Goal: Understand process/instructions: Learn how to perform a task or action

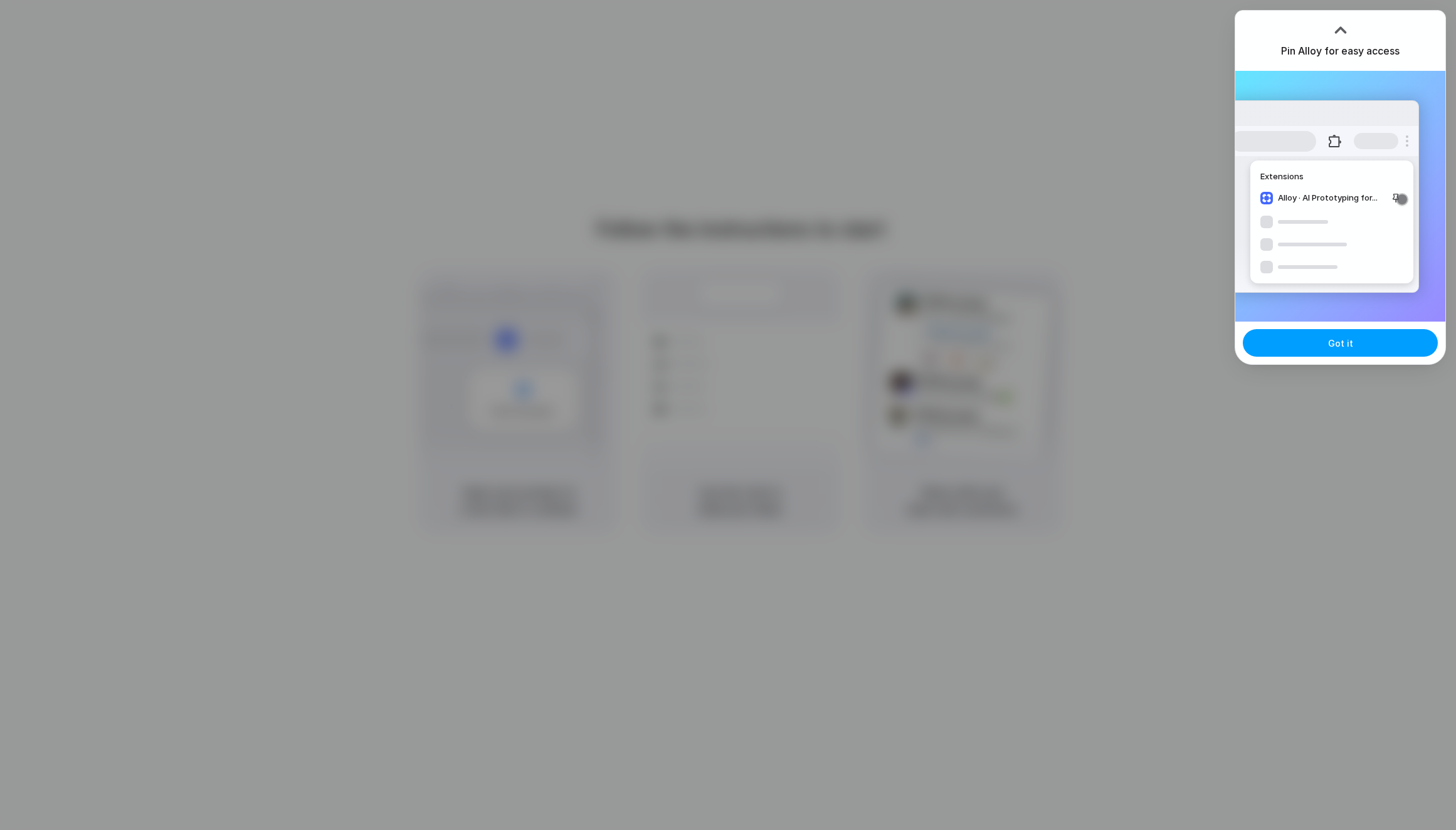
click at [1284, 346] on button "Got it" at bounding box center [1340, 343] width 195 height 28
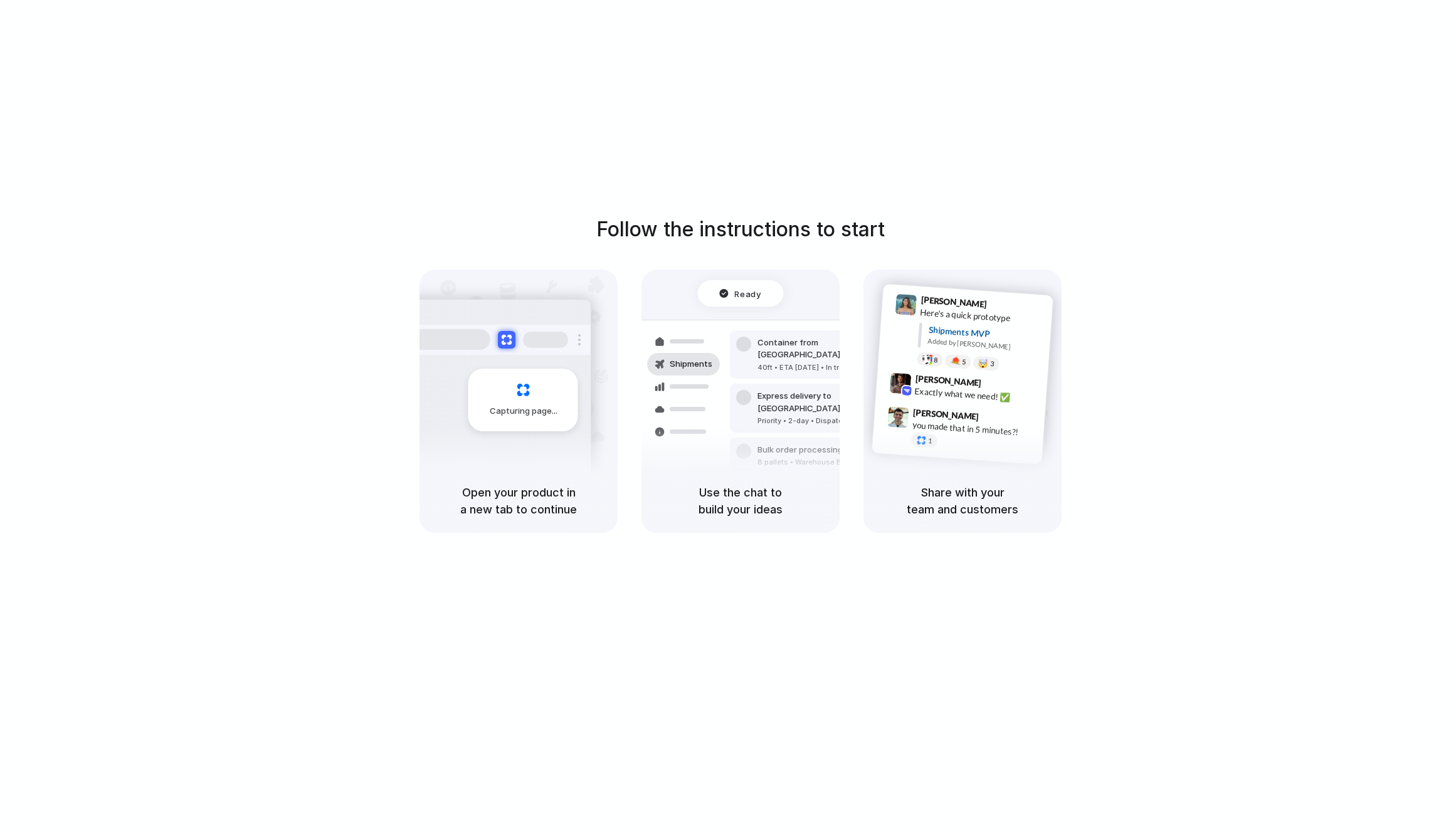
click at [681, 561] on div "Follow the instructions to start Capturing page Open your product in a new tab …" at bounding box center [740, 427] width 1481 height 855
